Goal: Find specific page/section: Find specific page/section

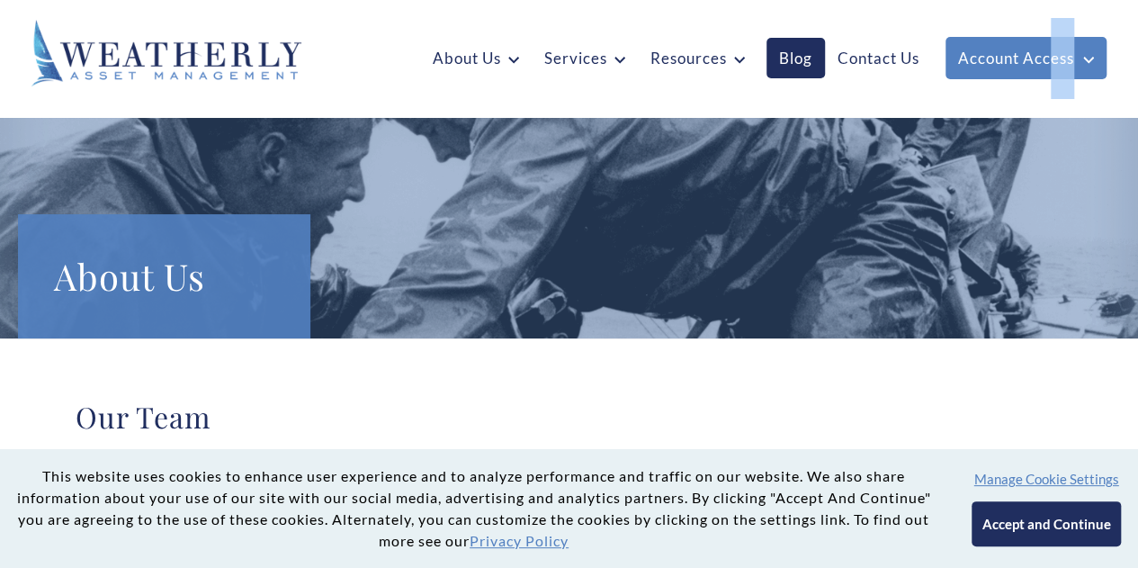
click at [1039, 525] on button "Accept and Continue" at bounding box center [1046, 523] width 148 height 45
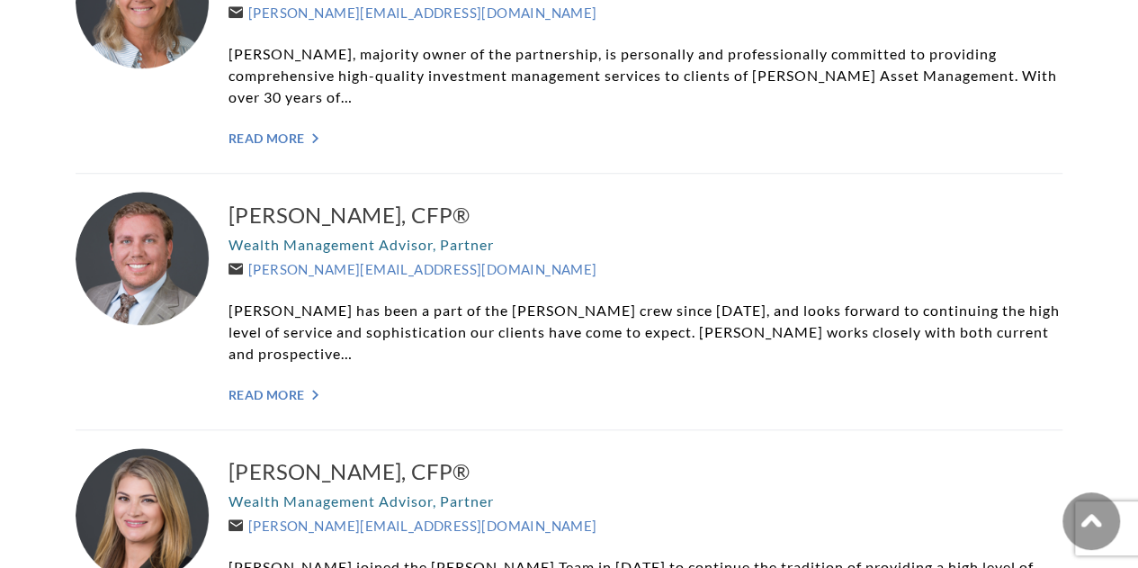
scroll to position [578, 0]
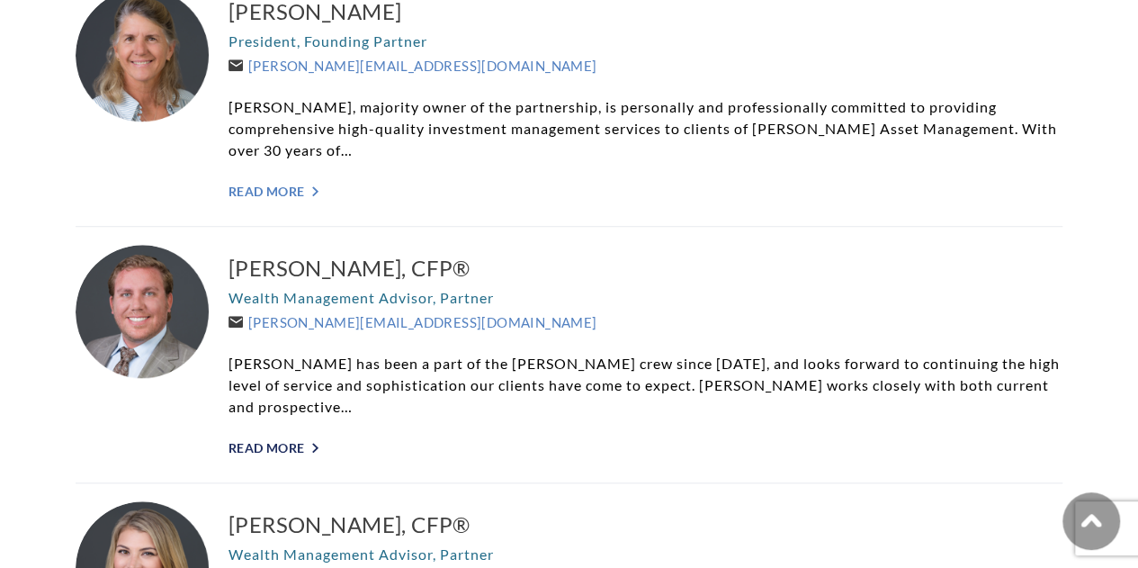
click at [254, 440] on link "Read More ">" at bounding box center [646, 447] width 834 height 15
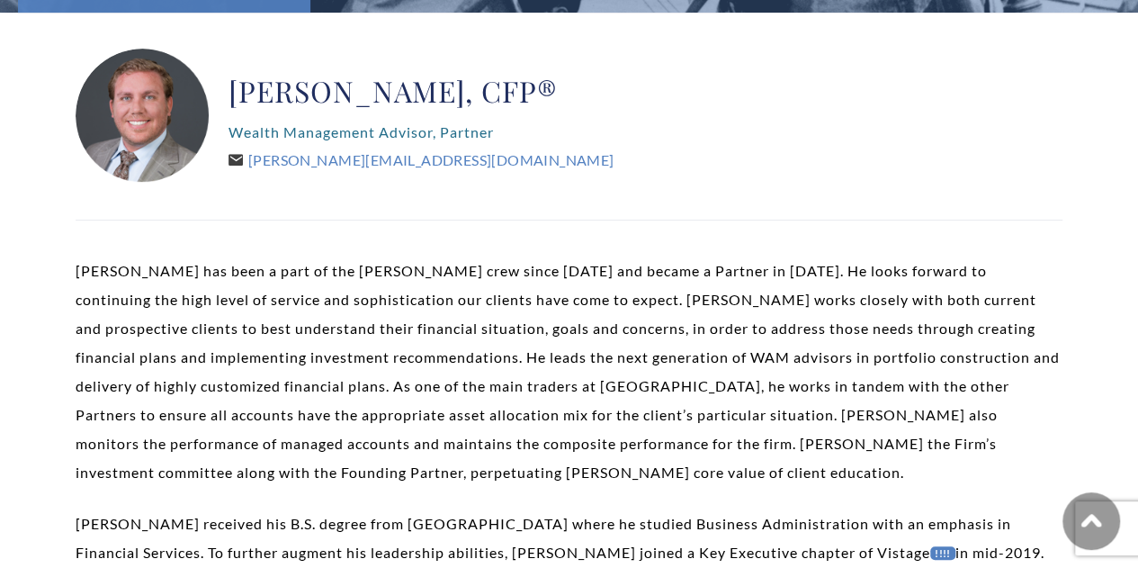
scroll to position [330, 0]
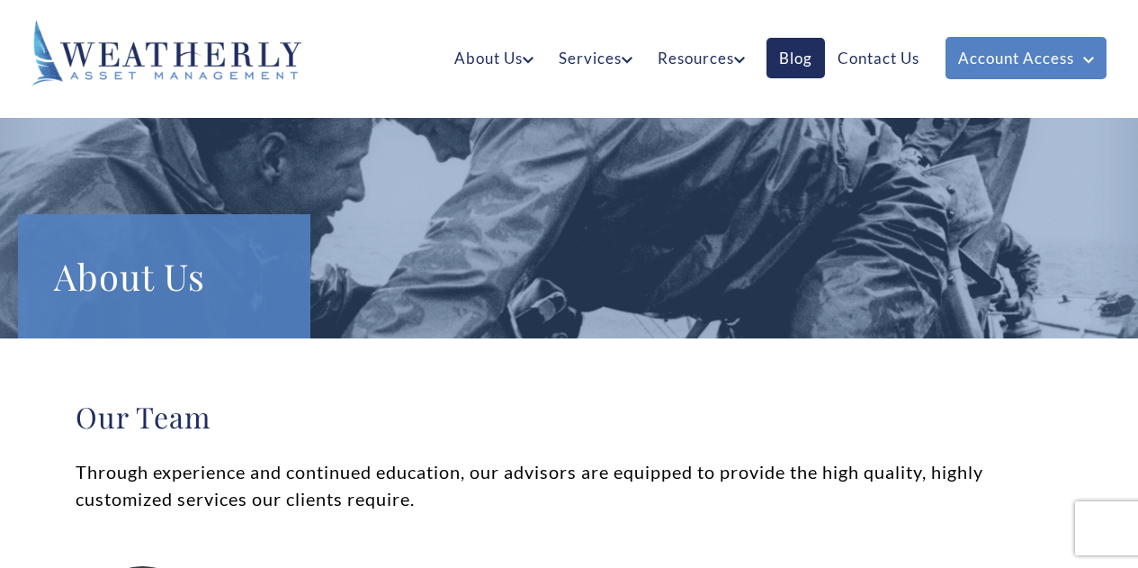
scroll to position [578, 0]
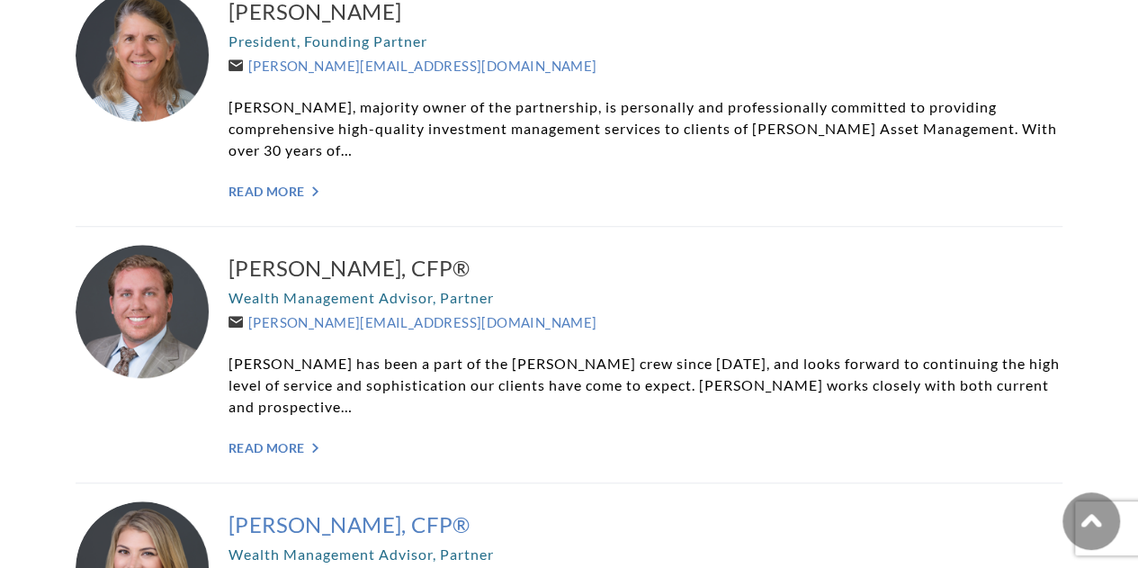
click at [243, 510] on h3 "Kelli Burger, CFP®" at bounding box center [646, 524] width 834 height 29
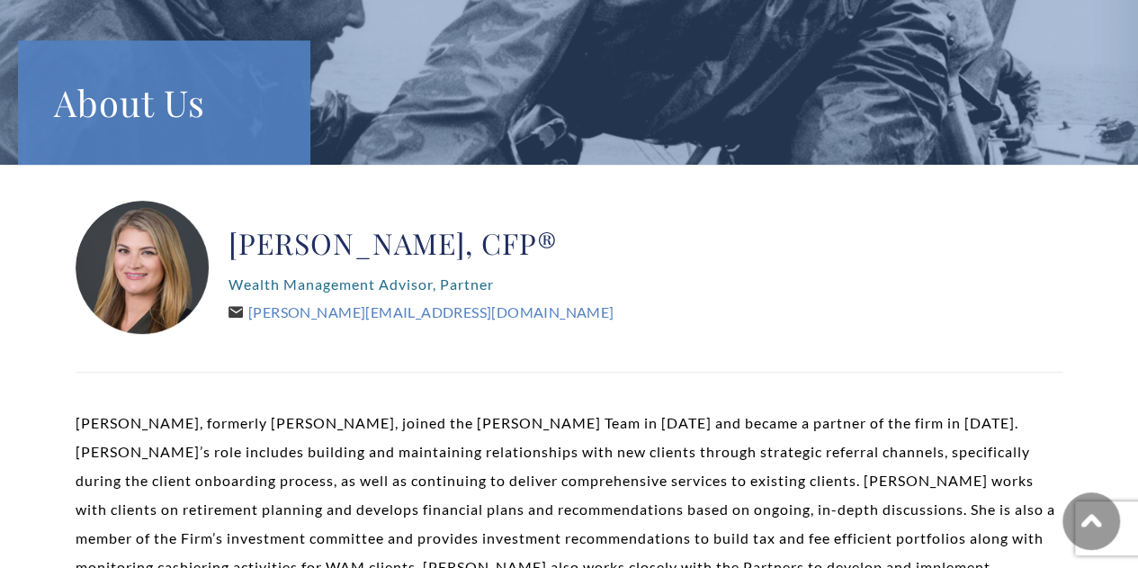
scroll to position [156, 0]
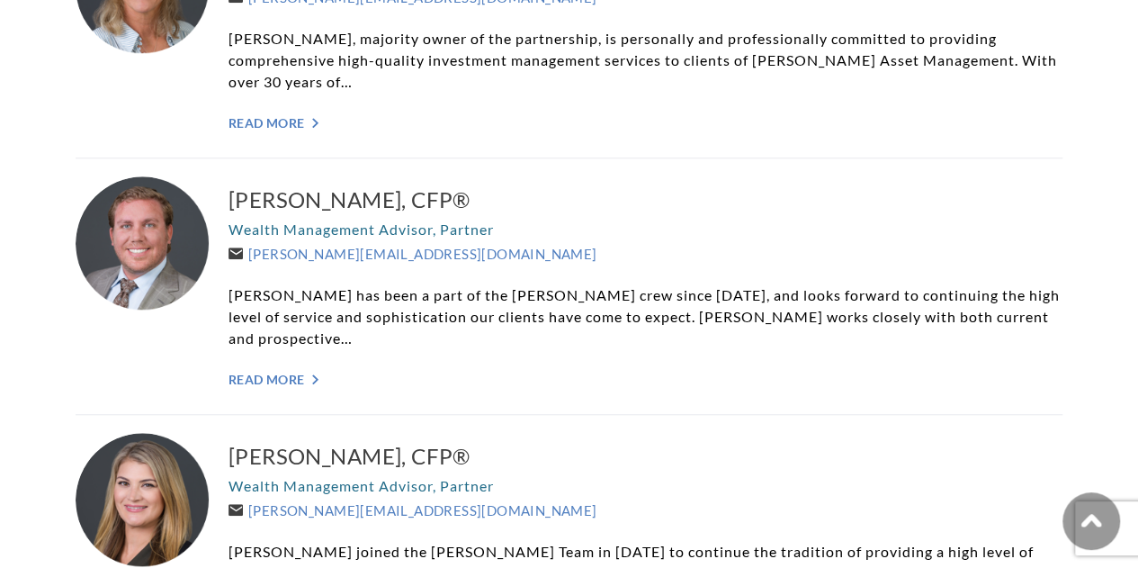
scroll to position [681, 0]
